Goal: Use online tool/utility: Use online tool/utility

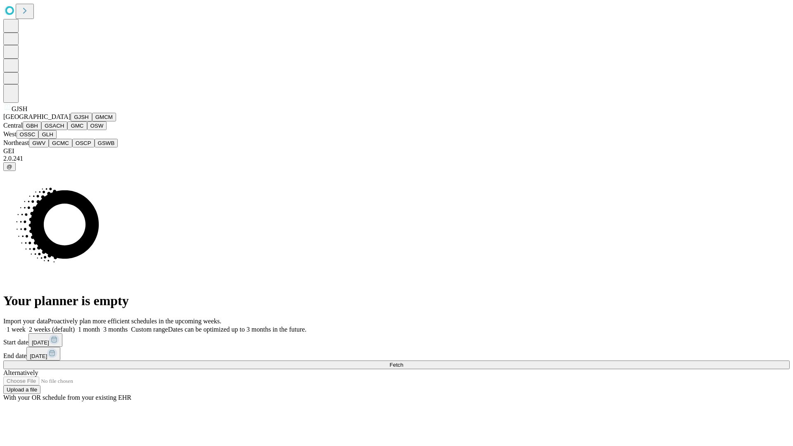
click at [71, 121] on button "GJSH" at bounding box center [81, 117] width 21 height 9
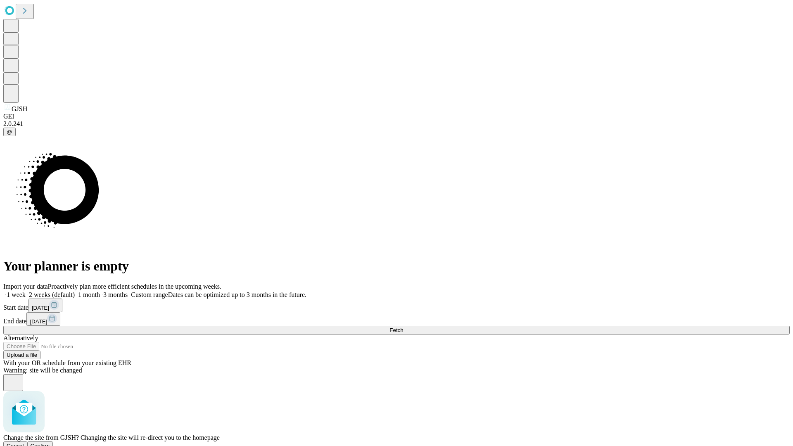
click at [50, 443] on span "Confirm" at bounding box center [40, 446] width 19 height 6
click at [100, 291] on label "1 month" at bounding box center [87, 294] width 25 height 7
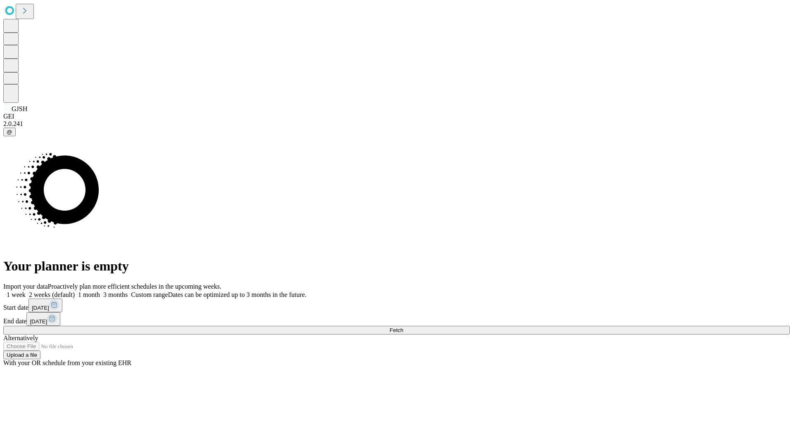
click at [403, 327] on span "Fetch" at bounding box center [397, 330] width 14 height 6
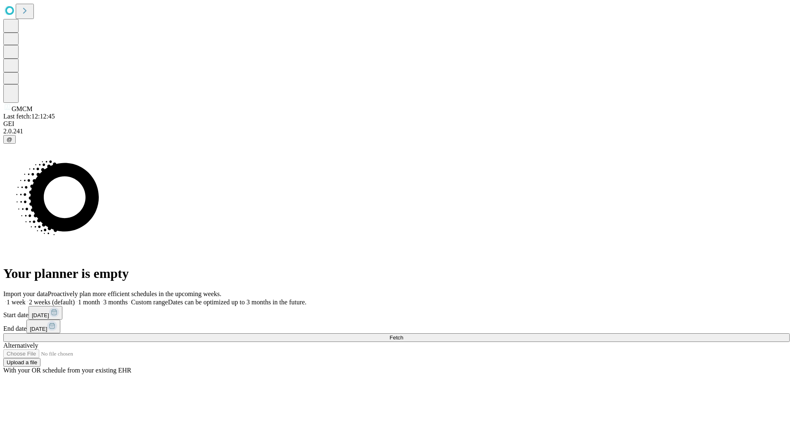
click at [100, 299] on label "1 month" at bounding box center [87, 302] width 25 height 7
click at [403, 335] on span "Fetch" at bounding box center [397, 338] width 14 height 6
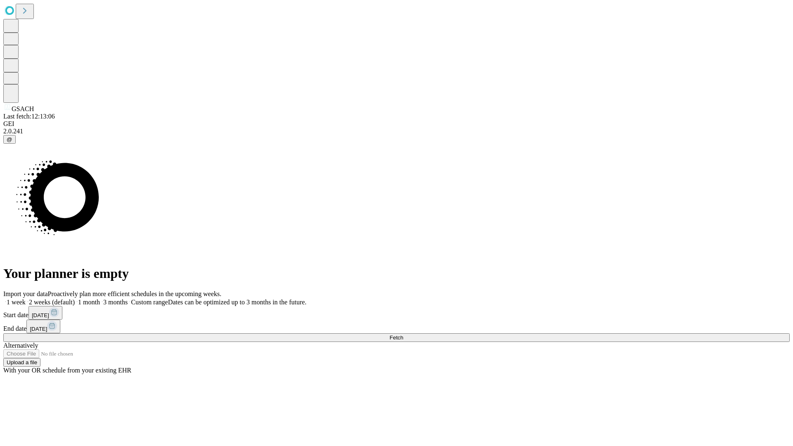
click at [100, 299] on label "1 month" at bounding box center [87, 302] width 25 height 7
click at [403, 335] on span "Fetch" at bounding box center [397, 338] width 14 height 6
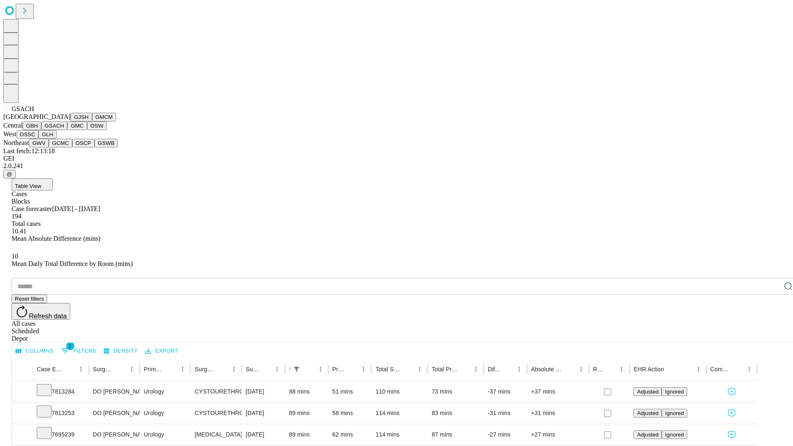
click at [67, 130] on button "GMC" at bounding box center [76, 125] width 19 height 9
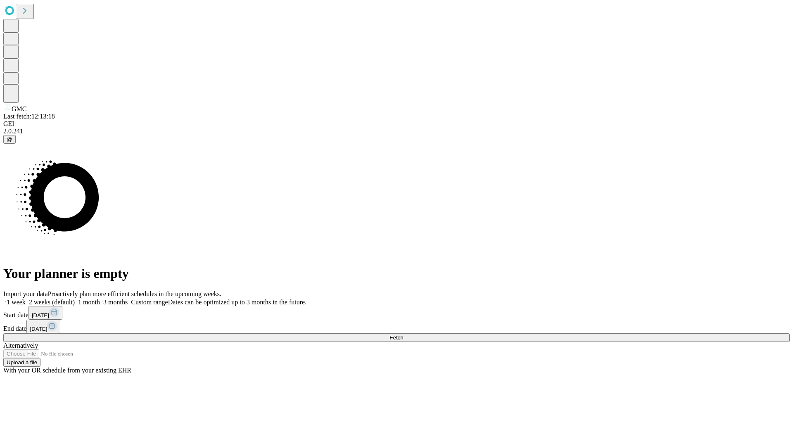
click at [100, 299] on label "1 month" at bounding box center [87, 302] width 25 height 7
click at [403, 335] on span "Fetch" at bounding box center [397, 338] width 14 height 6
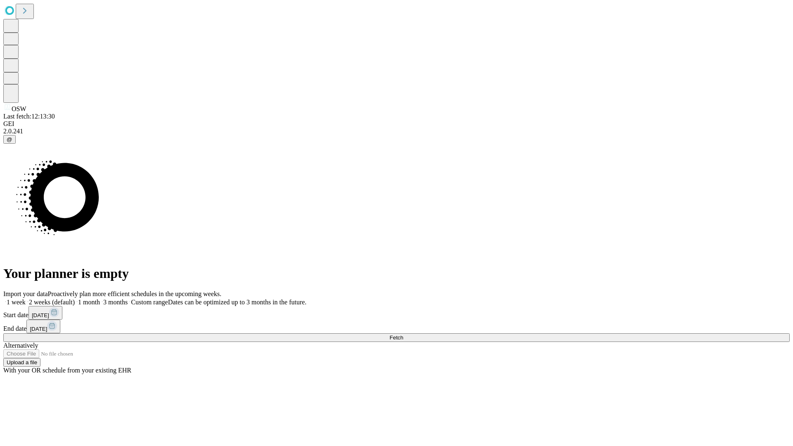
click at [100, 299] on label "1 month" at bounding box center [87, 302] width 25 height 7
click at [403, 335] on span "Fetch" at bounding box center [397, 338] width 14 height 6
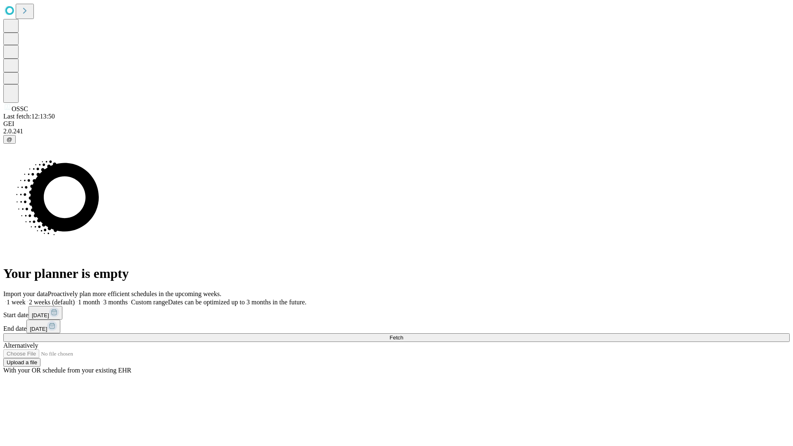
click at [100, 299] on label "1 month" at bounding box center [87, 302] width 25 height 7
click at [403, 335] on span "Fetch" at bounding box center [397, 338] width 14 height 6
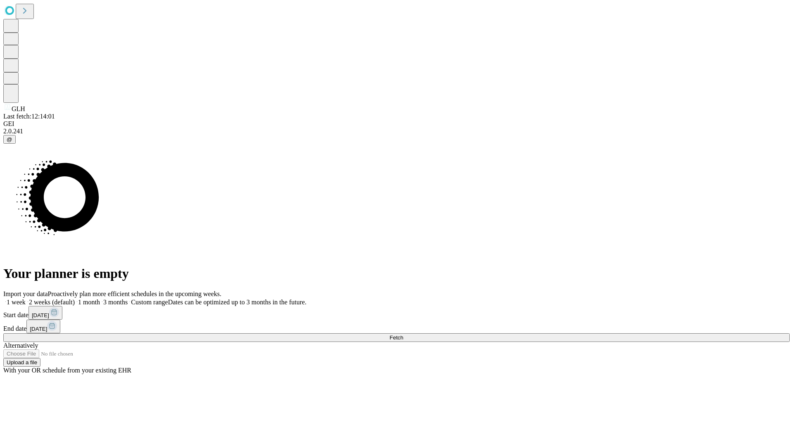
click at [100, 299] on label "1 month" at bounding box center [87, 302] width 25 height 7
click at [403, 335] on span "Fetch" at bounding box center [397, 338] width 14 height 6
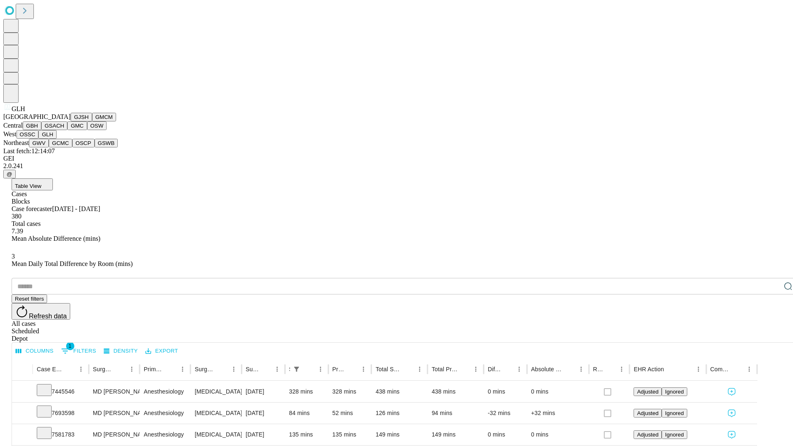
click at [49, 147] on button "GWV" at bounding box center [39, 143] width 20 height 9
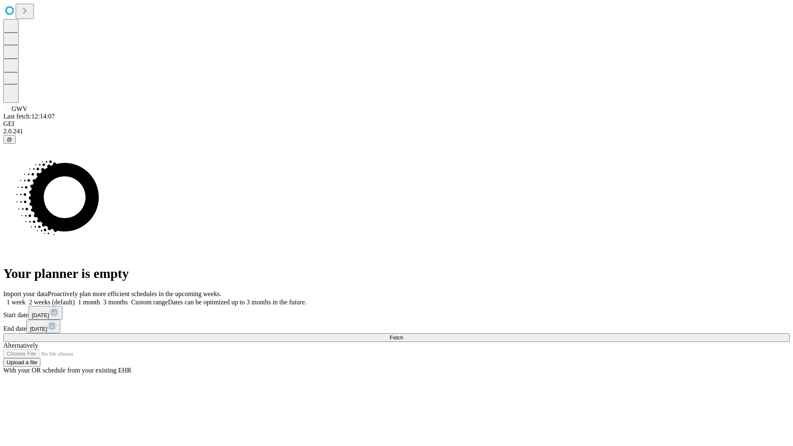
click at [100, 299] on label "1 month" at bounding box center [87, 302] width 25 height 7
click at [403, 335] on span "Fetch" at bounding box center [397, 338] width 14 height 6
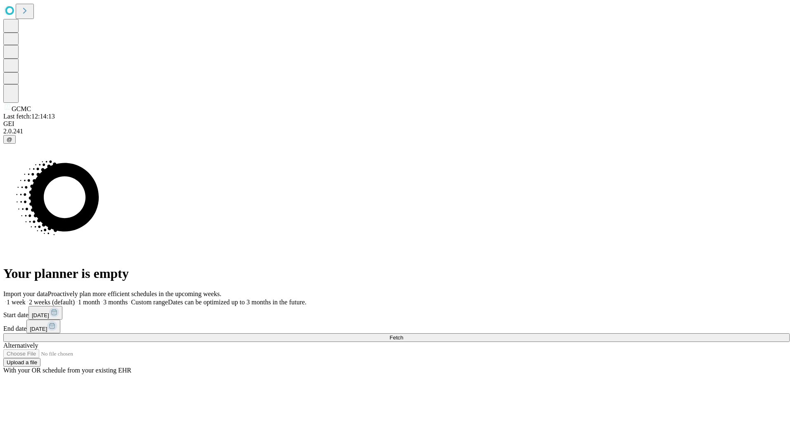
click at [100, 299] on label "1 month" at bounding box center [87, 302] width 25 height 7
click at [403, 335] on span "Fetch" at bounding box center [397, 338] width 14 height 6
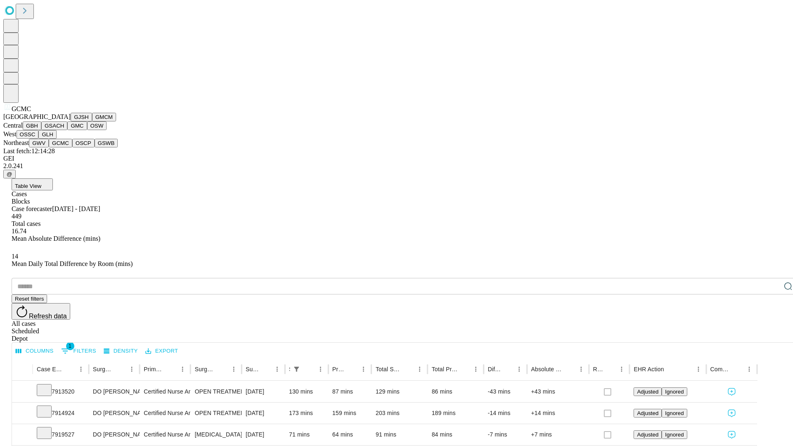
click at [72, 147] on button "OSCP" at bounding box center [83, 143] width 22 height 9
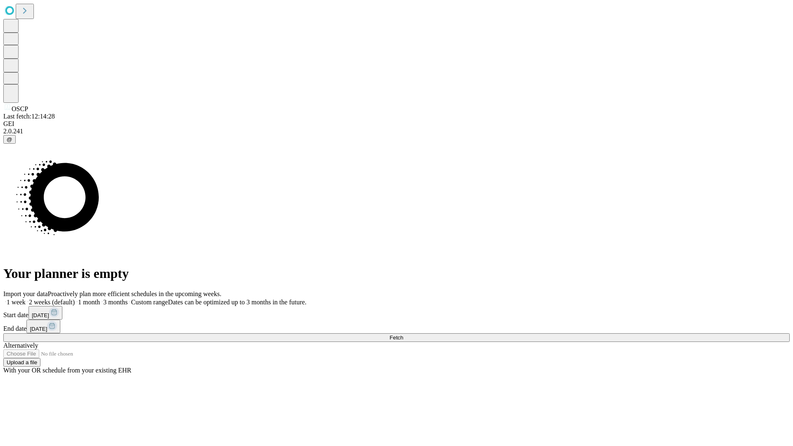
click at [100, 299] on label "1 month" at bounding box center [87, 302] width 25 height 7
click at [403, 335] on span "Fetch" at bounding box center [397, 338] width 14 height 6
